Goal: Information Seeking & Learning: Learn about a topic

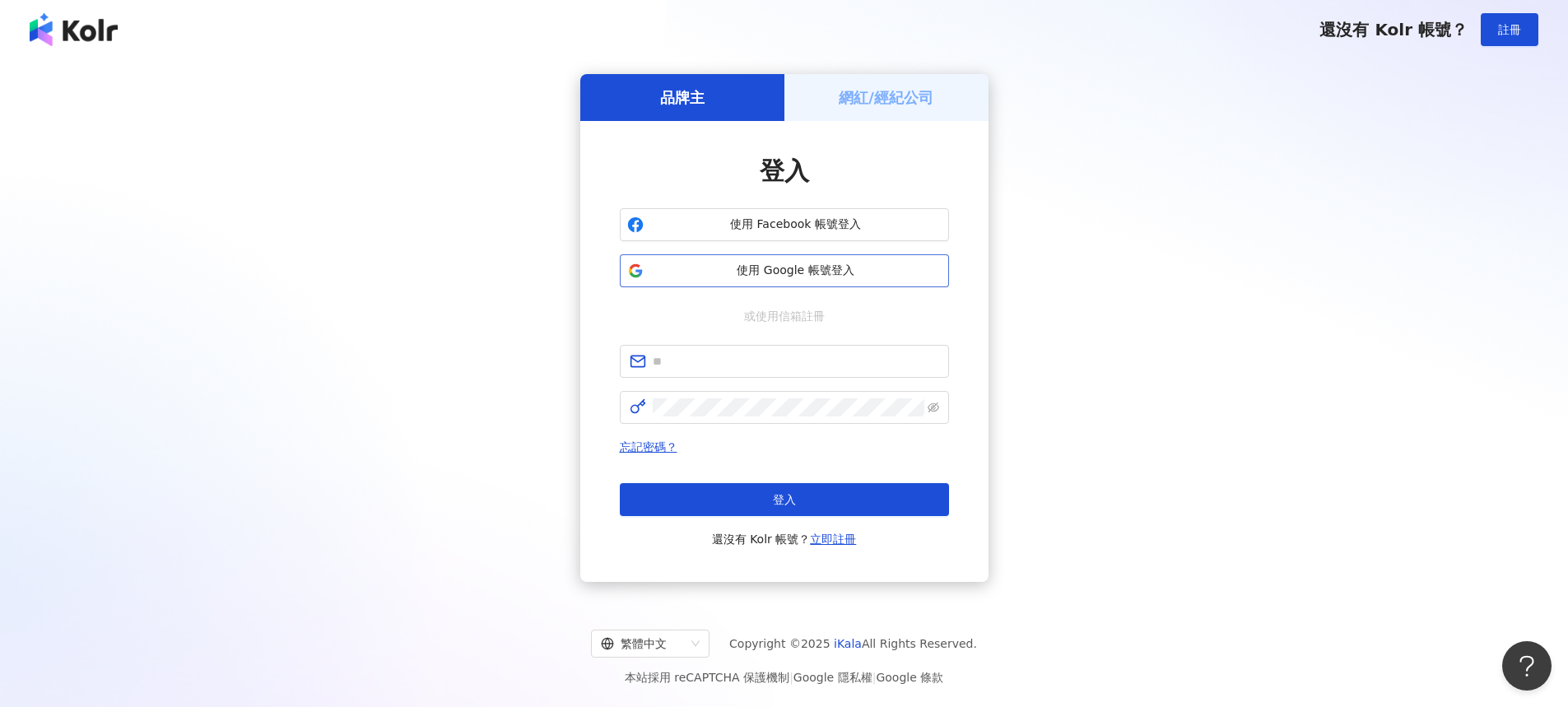
click at [857, 275] on span "使用 Google 帳號登入" at bounding box center [795, 271] width 291 height 17
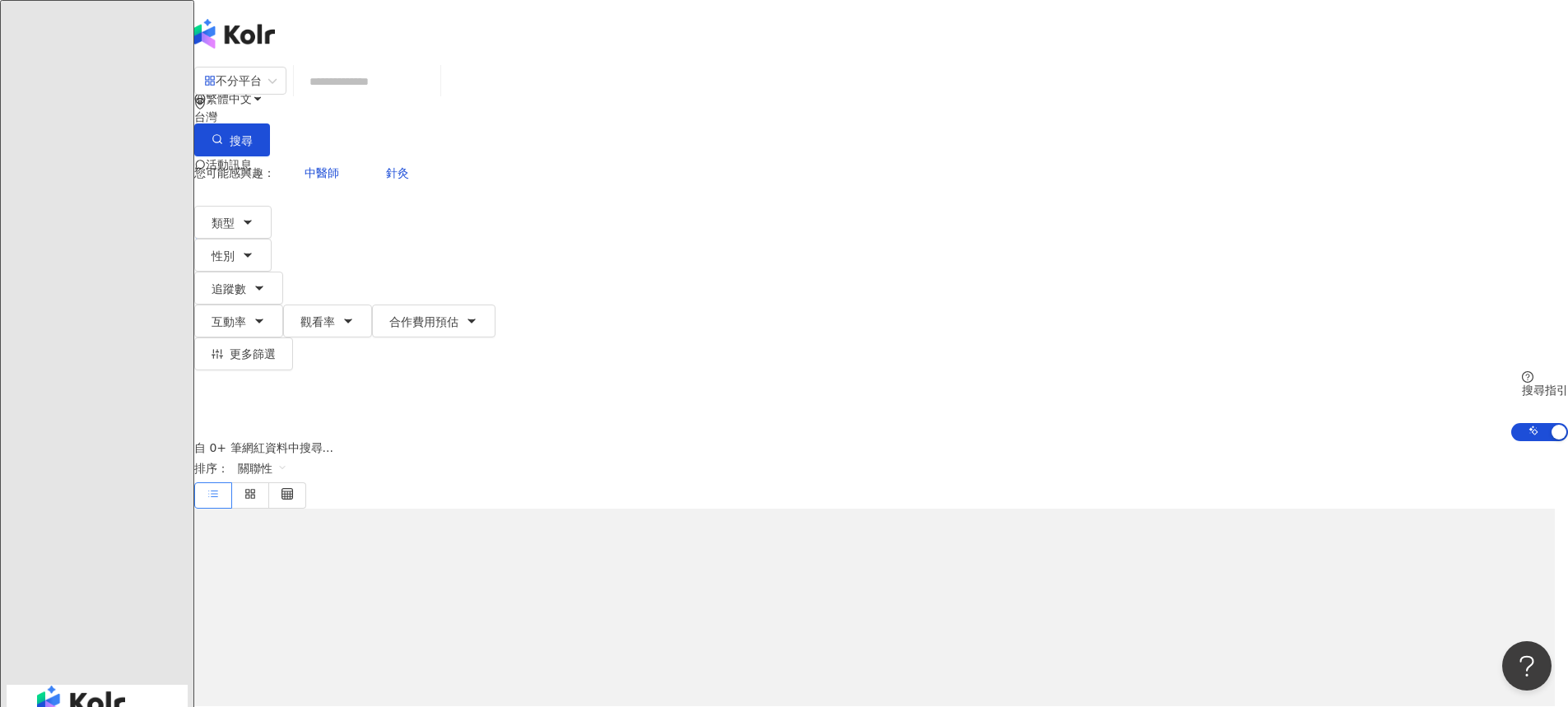
click at [433, 97] on input "search" at bounding box center [367, 81] width 133 height 31
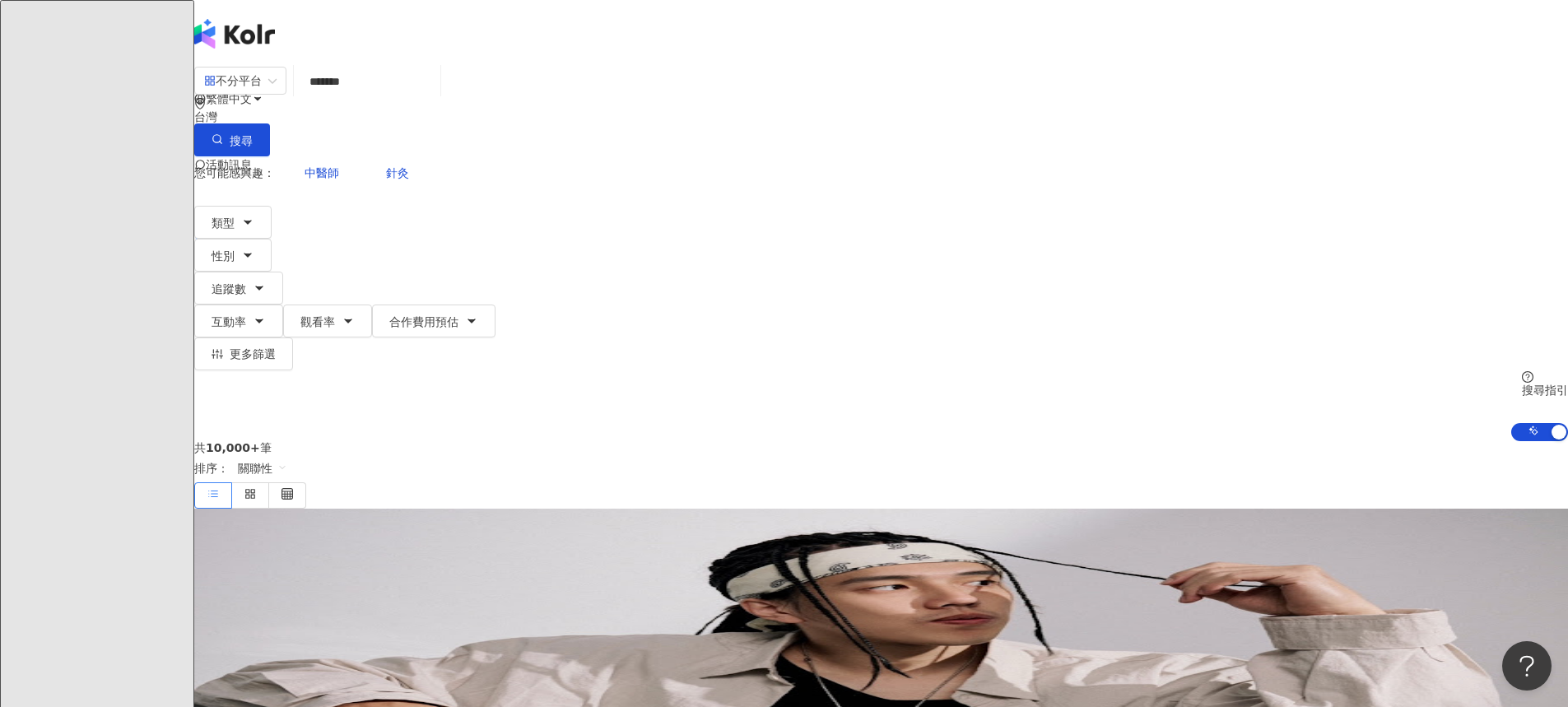
type input "*******"
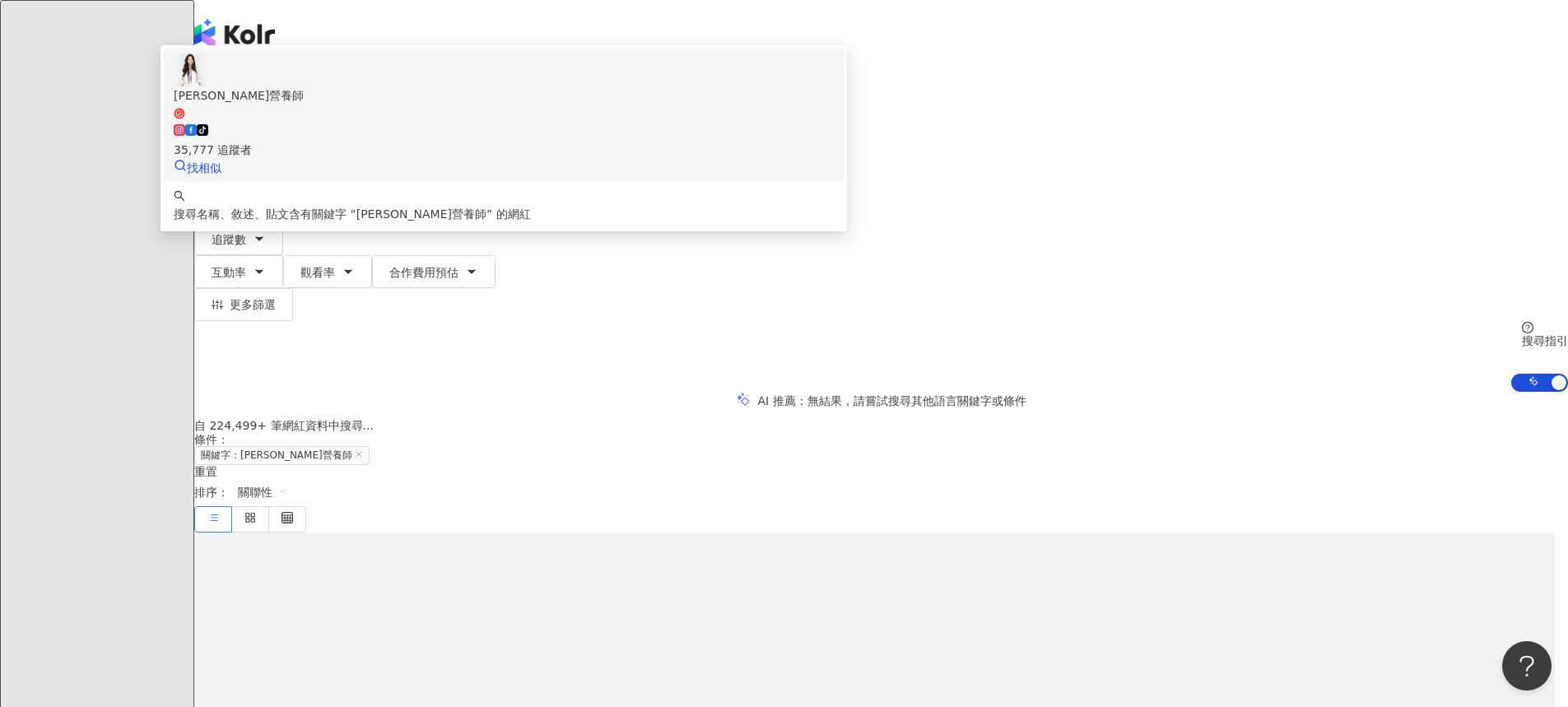
click at [670, 154] on div "35,777 追蹤者" at bounding box center [503, 150] width 660 height 18
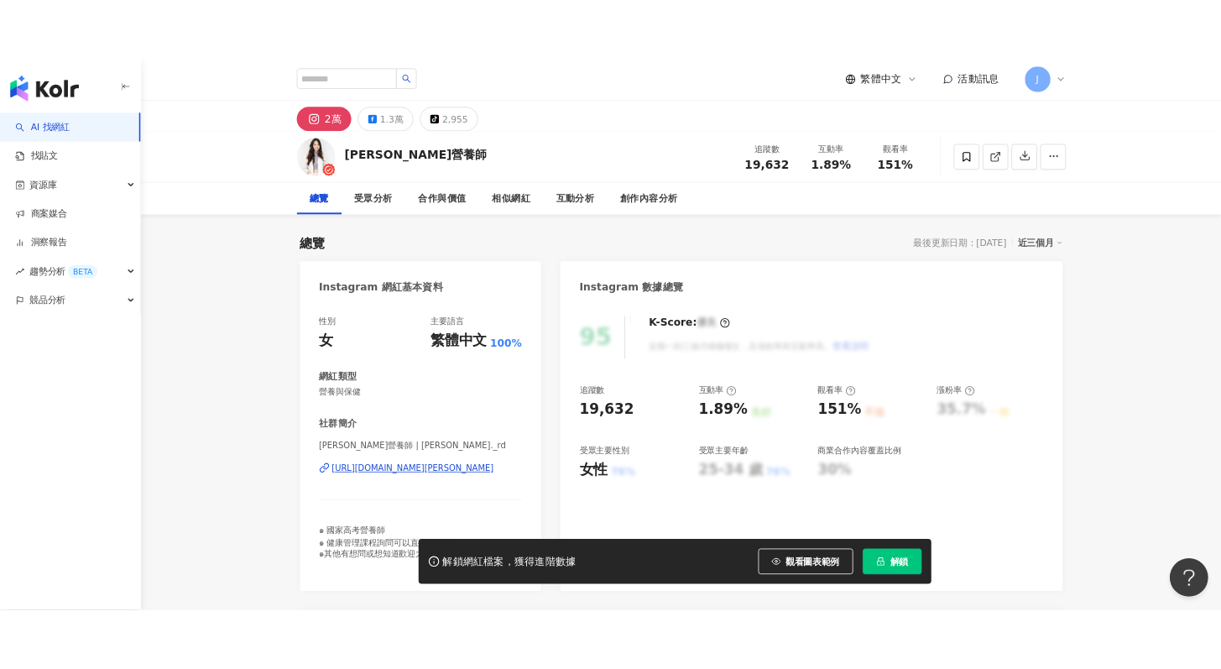
scroll to position [59, 0]
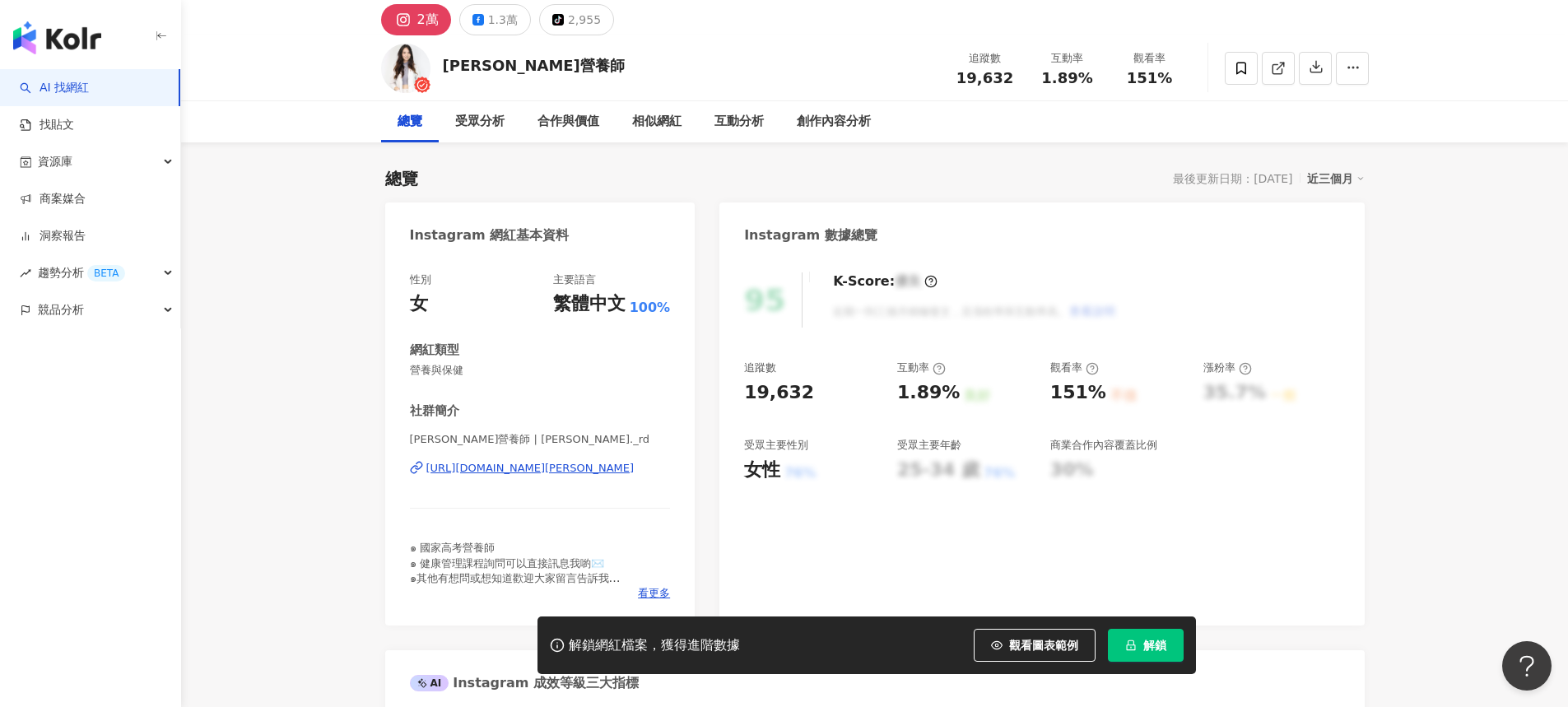
click at [825, 390] on div "19,632" at bounding box center [812, 393] width 136 height 25
drag, startPoint x: 797, startPoint y: 387, endPoint x: 738, endPoint y: 389, distance: 59.0
click at [737, 389] on div "95 K-Score : 優良 近期一到三個月積極發文，且漲粉率與互動率高。 查看說明 追蹤數 19,632 互動率 1.89% 良好 觀看率 151% 不佳…" at bounding box center [1041, 440] width 644 height 370
copy div "19,632"
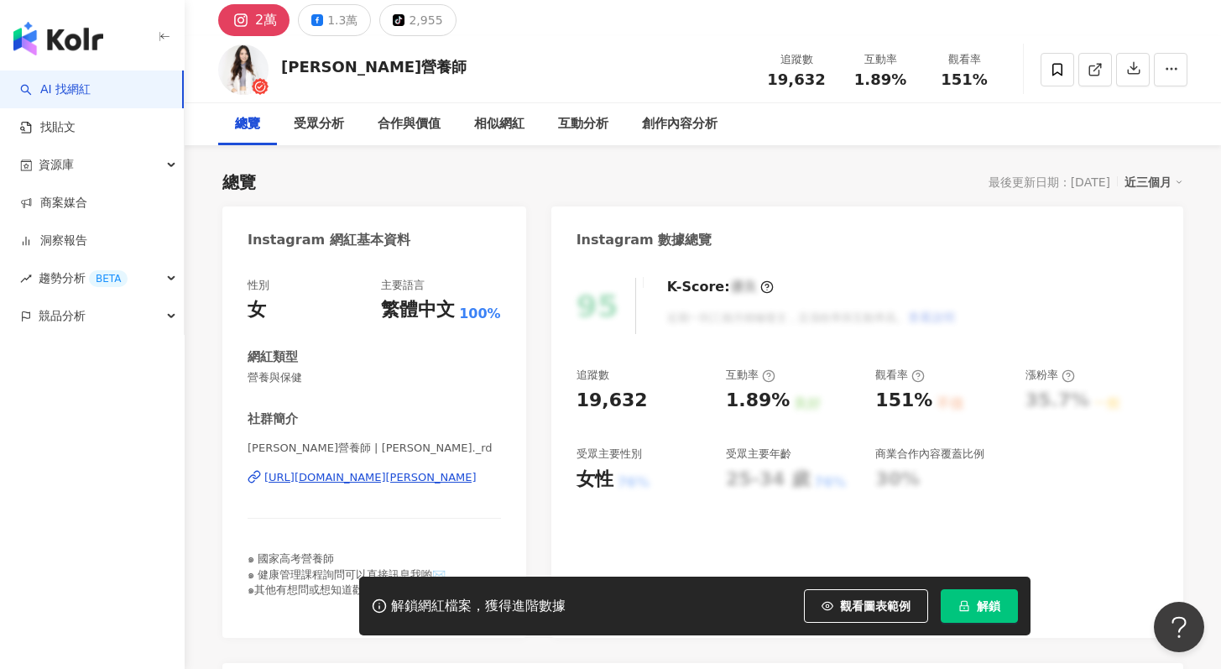
click at [574, 394] on div "95 K-Score : 優良 近期一到三個月積極發文，且漲粉率與互動率高。 查看說明 追蹤數 19,632 互動率 1.89% 良好 觀看率 151% 不佳…" at bounding box center [867, 449] width 632 height 377
drag, startPoint x: 570, startPoint y: 394, endPoint x: 639, endPoint y: 397, distance: 68.9
click at [639, 397] on div "95 K-Score : 優良 近期一到三個月積極發文，且漲粉率與互動率高。 查看說明 追蹤數 19,632 互動率 1.89% 良好 觀看率 151% 不佳…" at bounding box center [867, 449] width 632 height 377
copy div "19,632"
drag, startPoint x: 724, startPoint y: 390, endPoint x: 771, endPoint y: 394, distance: 48.0
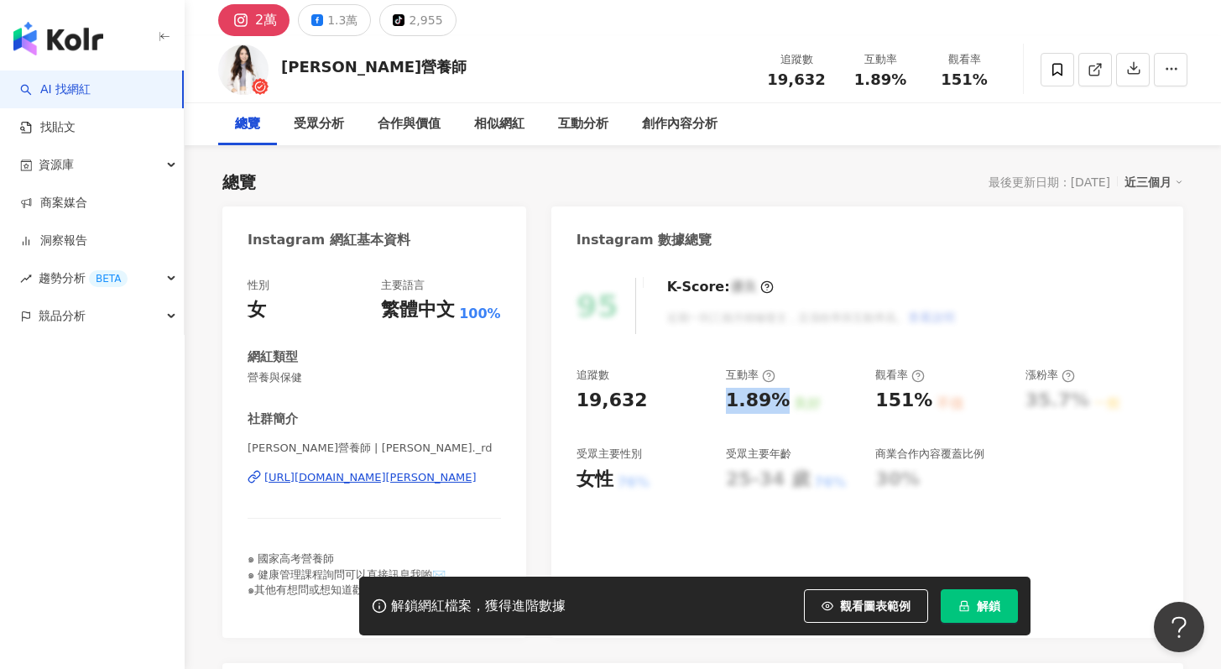
click at [771, 394] on div "追蹤數 19,632 互動率 1.89% 良好 觀看率 151% 不佳 漲粉率 35.7% 一般 受眾主要性別 女性 76% 受眾主要年齡 25-34 歲 7…" at bounding box center [868, 430] width 582 height 124
copy div "1.89%"
drag, startPoint x: 866, startPoint y: 400, endPoint x: 915, endPoint y: 402, distance: 48.7
click at [915, 402] on div "追蹤數 19,632 互動率 1.89% 良好 觀看率 151% 不佳 漲粉率 35.7% 一般 受眾主要性別 女性 76% 受眾主要年齡 25-34 歲 7…" at bounding box center [868, 430] width 582 height 124
click at [919, 404] on div "151%" at bounding box center [903, 401] width 57 height 26
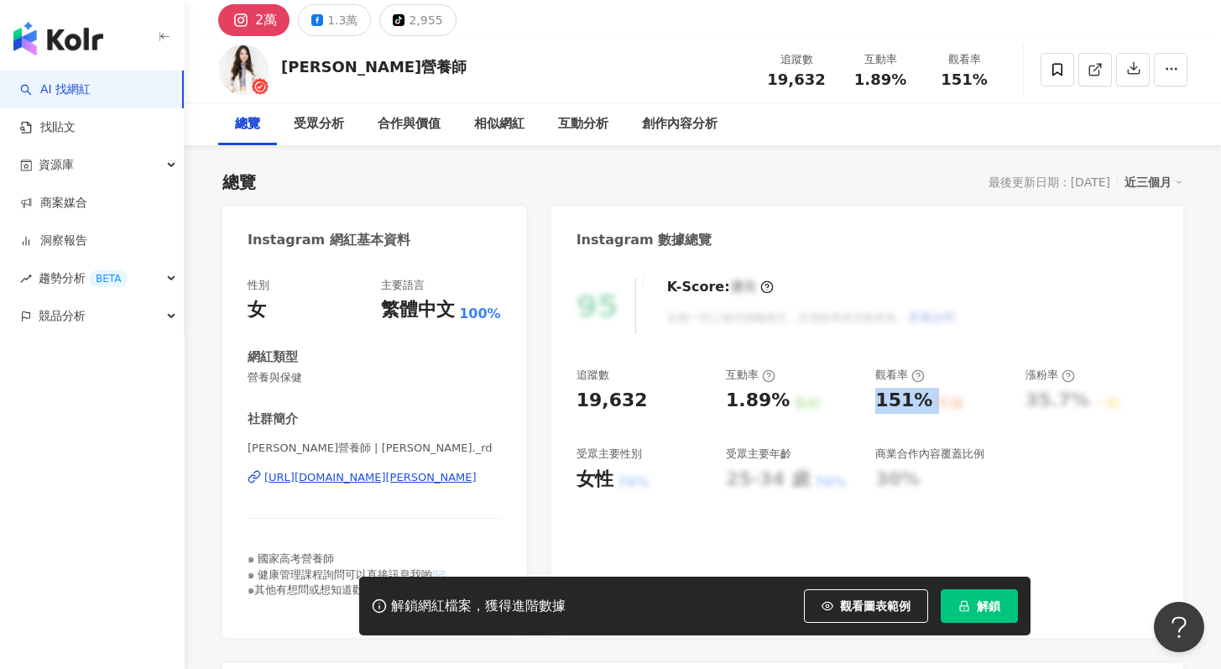
drag, startPoint x: 921, startPoint y: 405, endPoint x: 872, endPoint y: 405, distance: 48.7
click at [872, 405] on div "追蹤數 19,632 互動率 1.89% 良好 觀看率 151% 不佳 漲粉率 35.7% 一般 受眾主要性別 女性 76% 受眾主要年齡 25-34 歲 7…" at bounding box center [868, 430] width 582 height 124
copy div "151% 不佳"
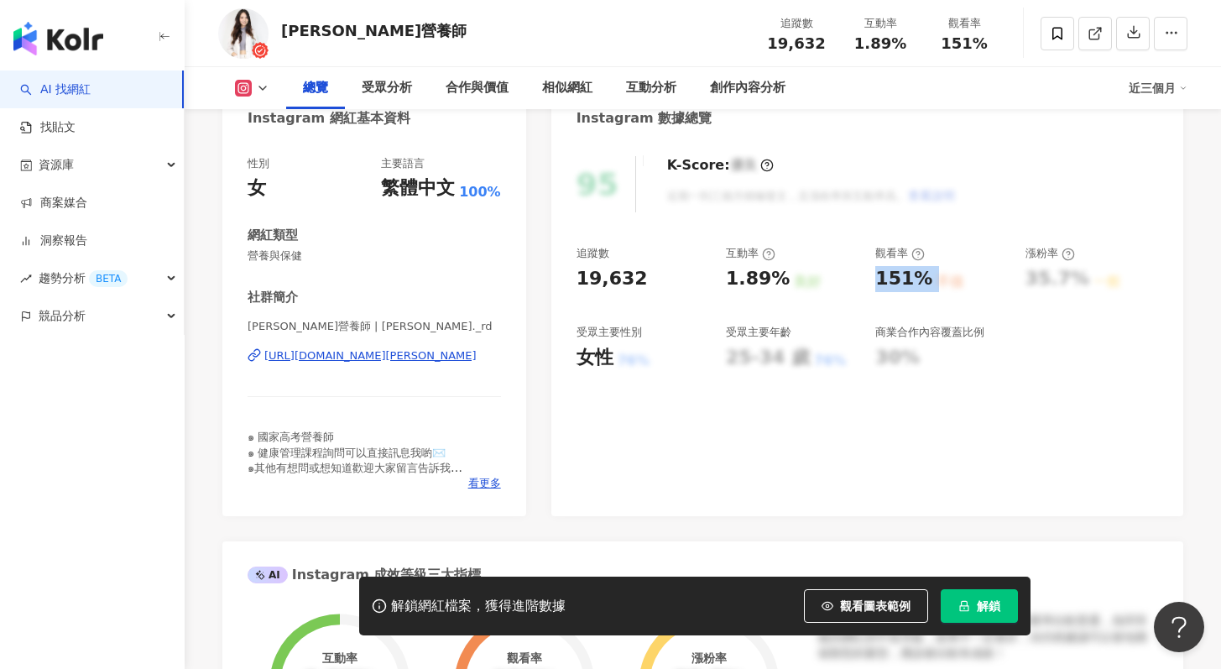
scroll to position [0, 0]
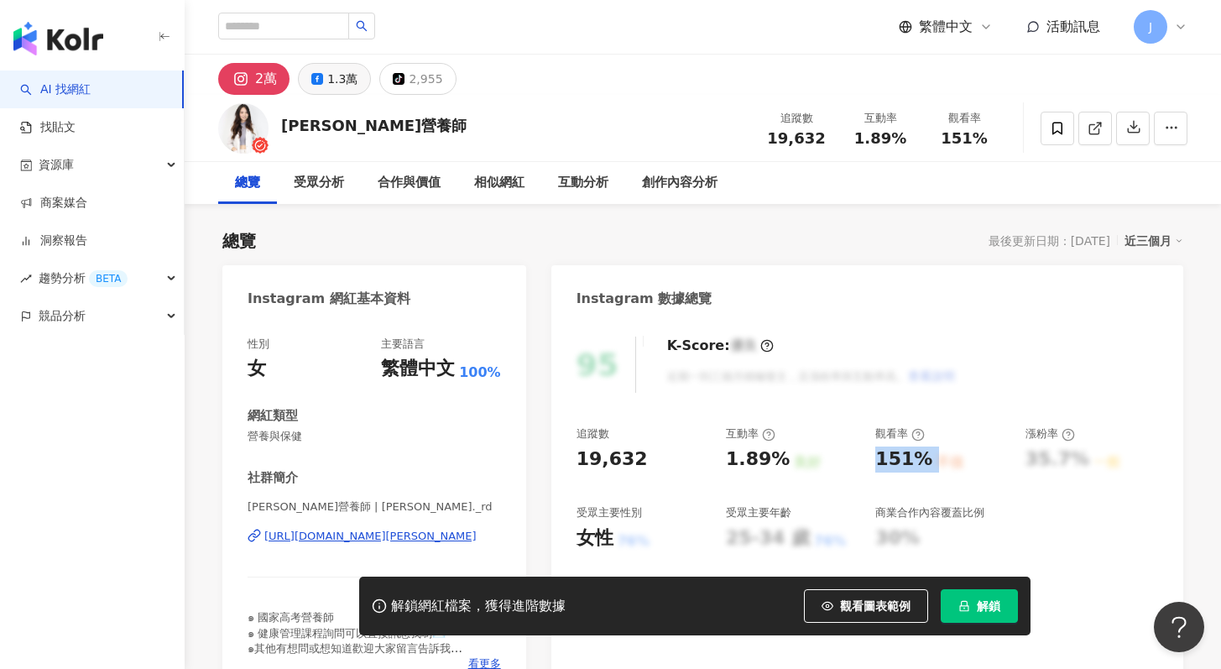
click at [309, 90] on button "1.3萬" at bounding box center [334, 79] width 73 height 32
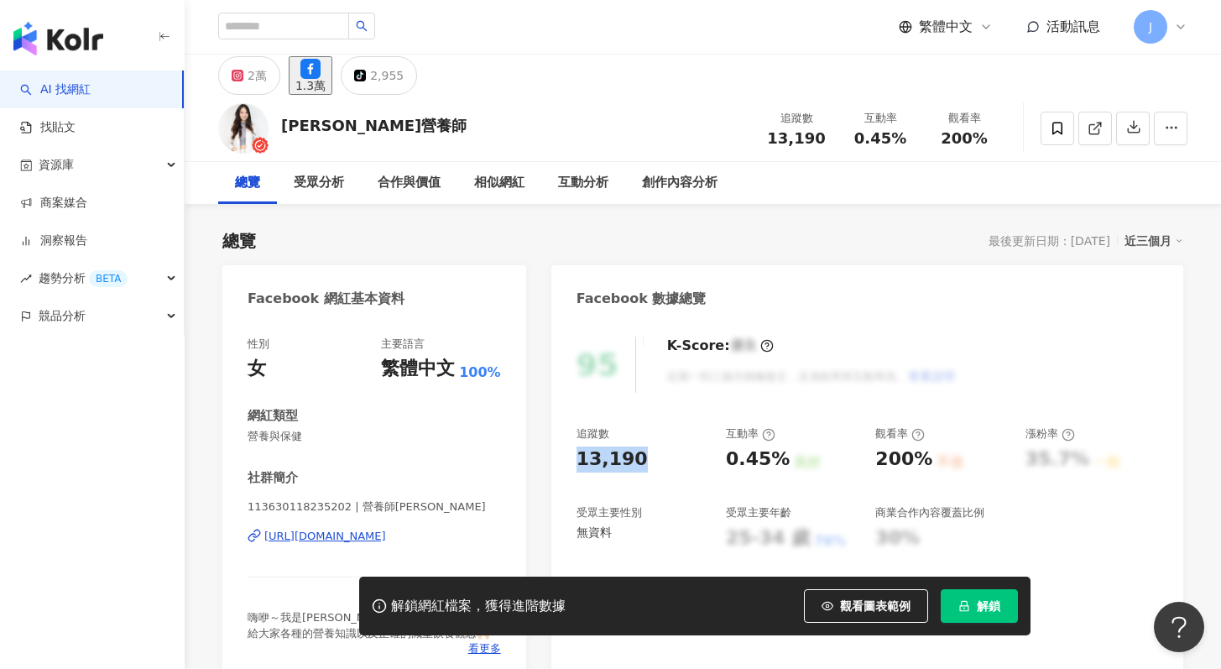
drag, startPoint x: 572, startPoint y: 458, endPoint x: 646, endPoint y: 462, distance: 74.8
click at [646, 462] on div "95 K-Score : 優良 近期一到三個月積極發文，且漲粉率與互動率高。 查看說明 追蹤數 13,190 互動率 0.45% 良好 觀看率 200% 不佳…" at bounding box center [867, 501] width 632 height 362
copy div "13,190"
drag, startPoint x: 719, startPoint y: 461, endPoint x: 779, endPoint y: 463, distance: 59.6
click at [779, 463] on div "追蹤數 13,190 互動率 0.45% 良好 觀看率 200% 不佳 漲粉率 35.7% 一般 受眾主要性別 無資料 受眾主要年齡 25-34 歲 76% …" at bounding box center [868, 488] width 582 height 124
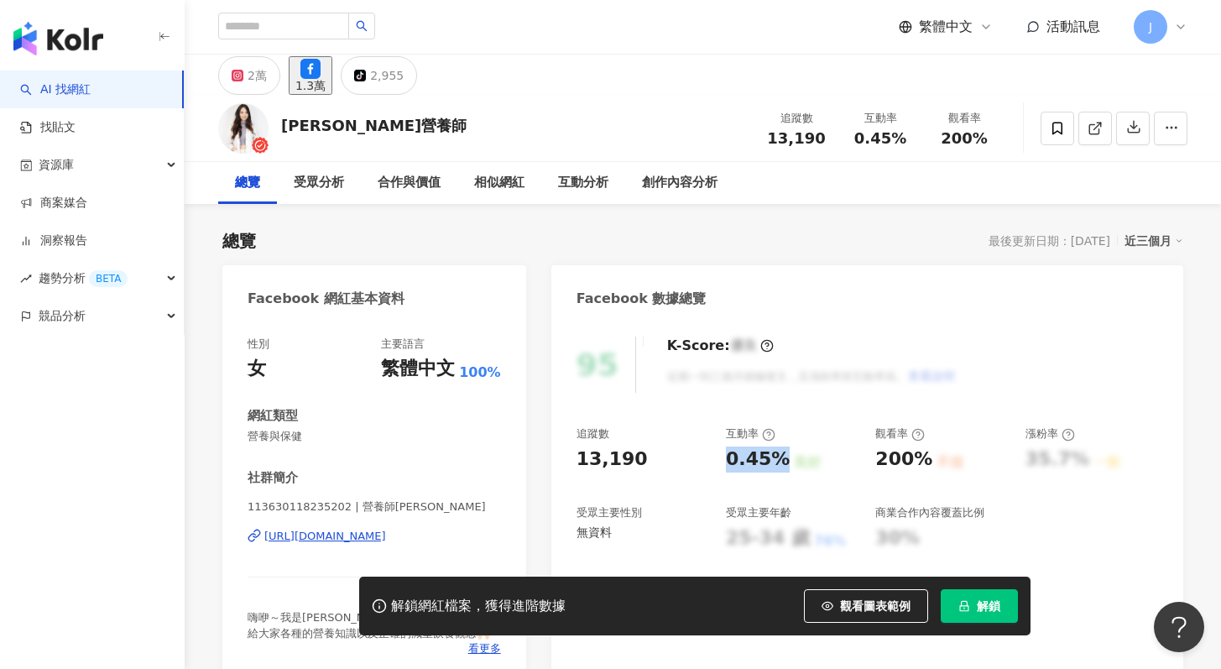
copy div "0.45%"
drag, startPoint x: 875, startPoint y: 460, endPoint x: 918, endPoint y: 460, distance: 43.6
click at [918, 459] on div "追蹤數 13,190 互動率 0.45% 良好 觀看率 200% 不佳 漲粉率 35.7% 一般 受眾主要性別 無資料 受眾主要年齡 25-34 歲 76% …" at bounding box center [868, 488] width 582 height 124
copy div "200%"
